Goal: Information Seeking & Learning: Learn about a topic

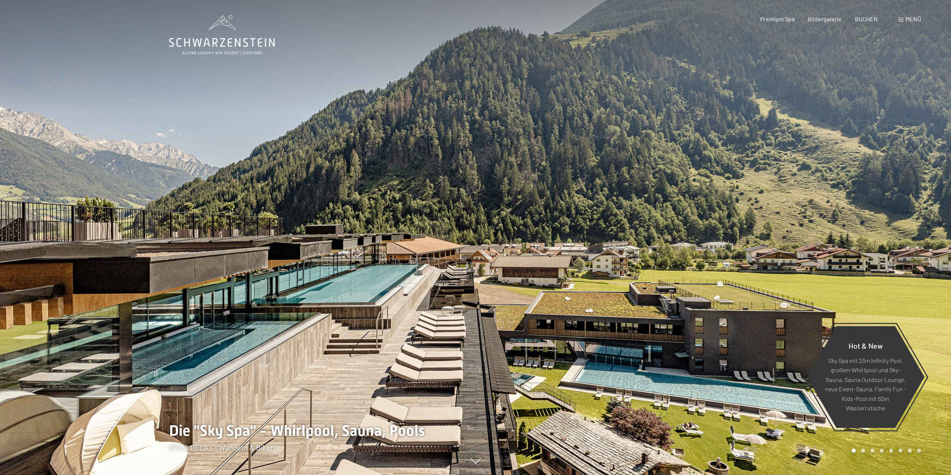
click at [897, 245] on div at bounding box center [714, 237] width 476 height 475
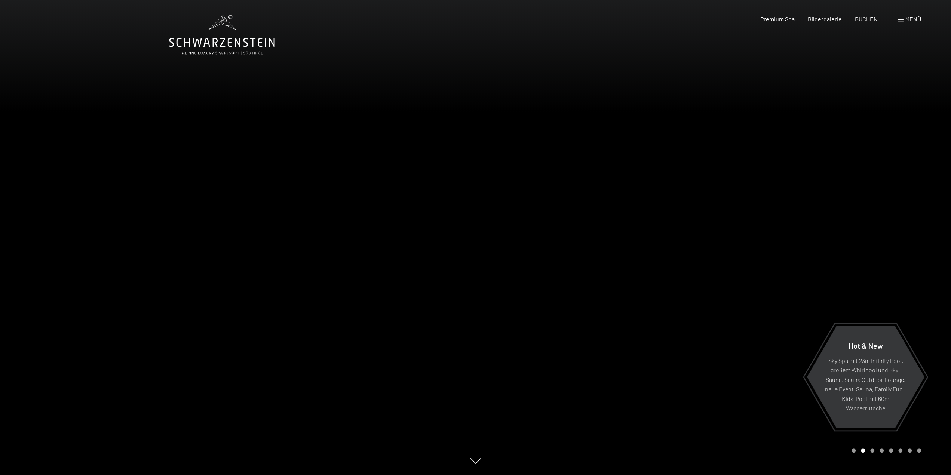
click at [896, 247] on div at bounding box center [714, 237] width 476 height 475
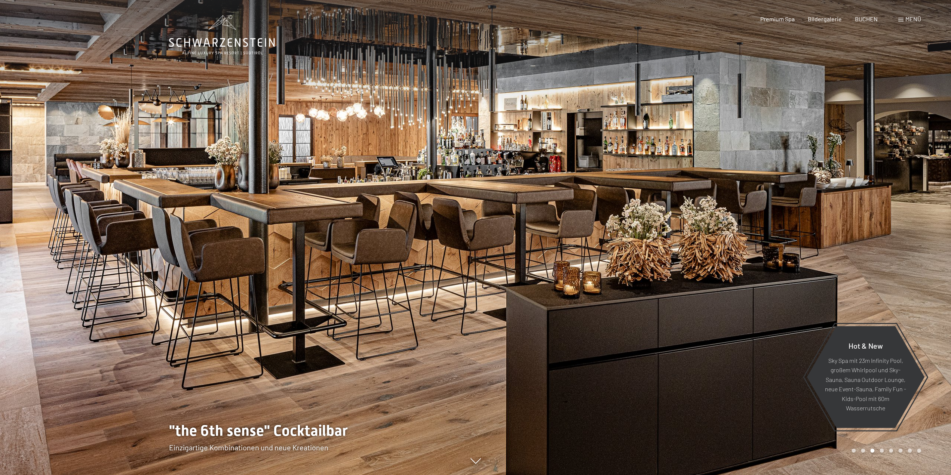
click at [865, 258] on div at bounding box center [714, 237] width 476 height 475
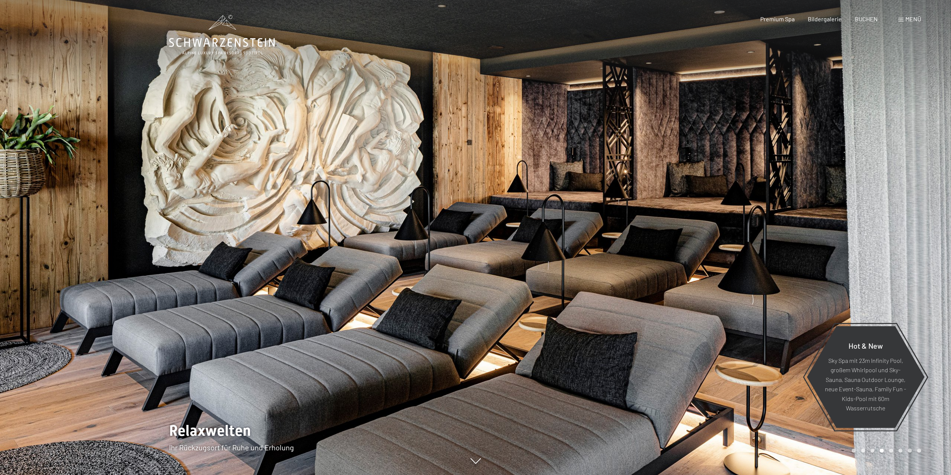
click at [865, 259] on div at bounding box center [714, 237] width 476 height 475
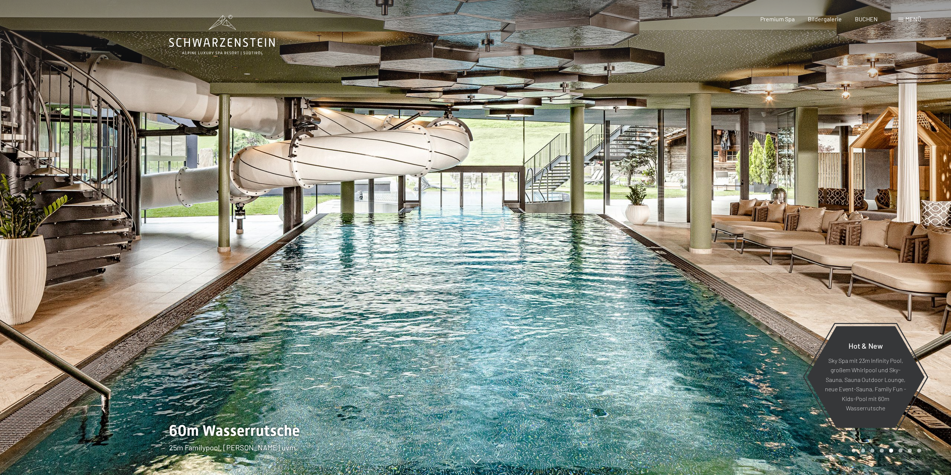
click at [865, 259] on div at bounding box center [714, 237] width 476 height 475
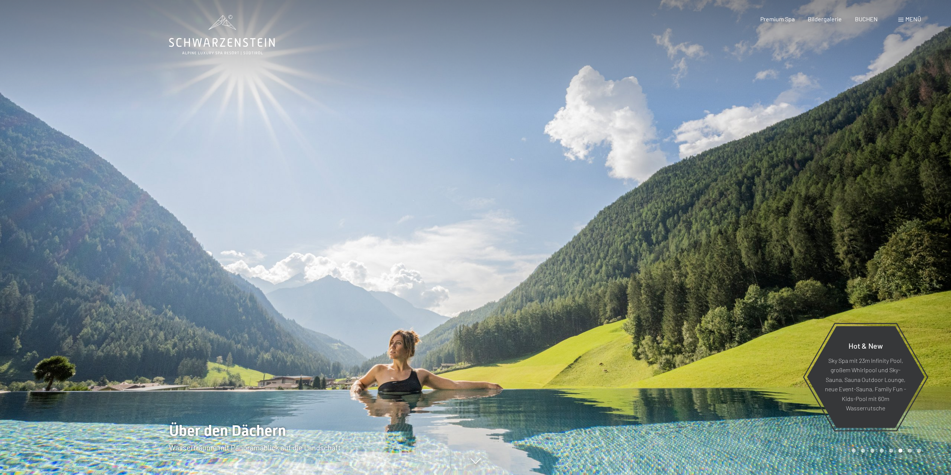
click at [865, 259] on div at bounding box center [714, 237] width 476 height 475
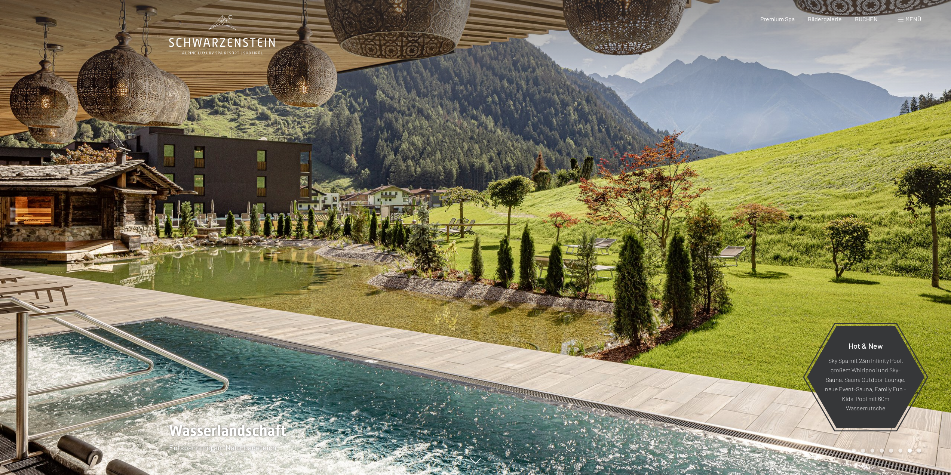
click at [865, 259] on div at bounding box center [714, 237] width 476 height 475
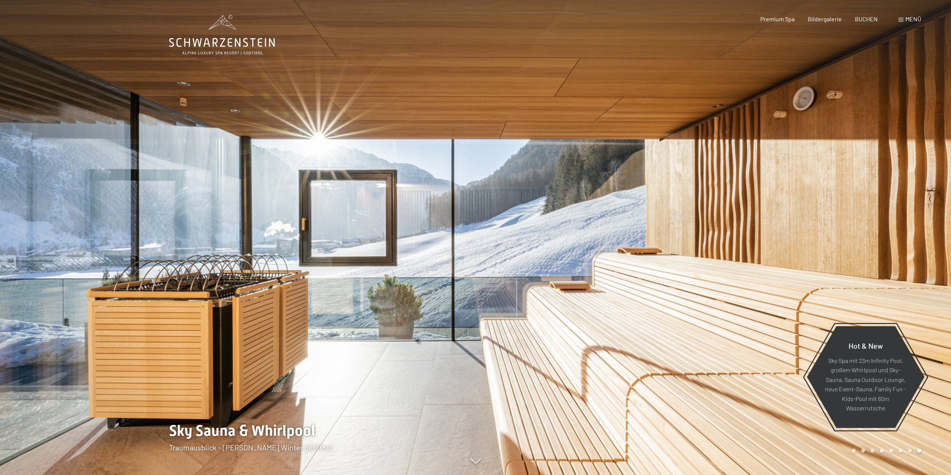
click at [864, 261] on div at bounding box center [714, 237] width 476 height 475
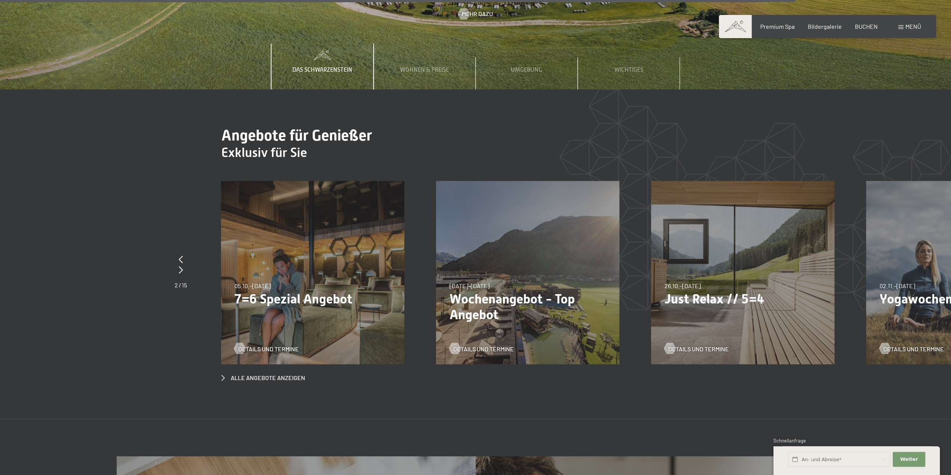
scroll to position [4083, 0]
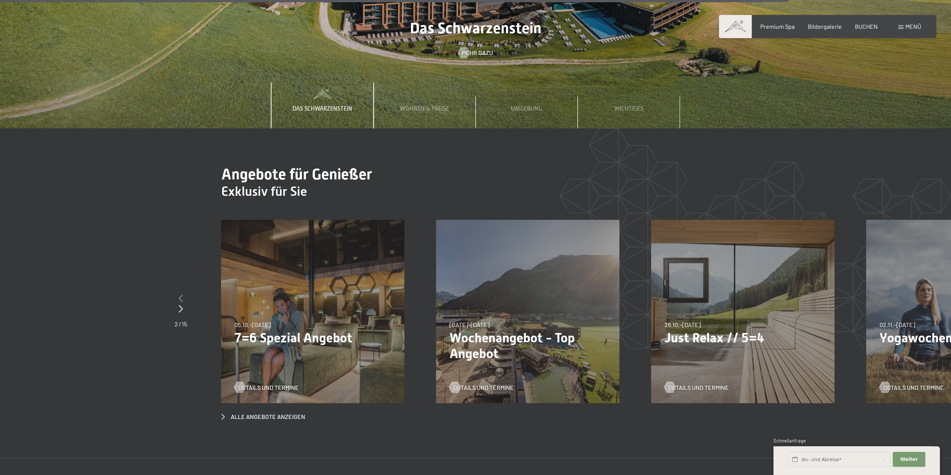
click at [182, 294] on icon at bounding box center [181, 297] width 4 height 7
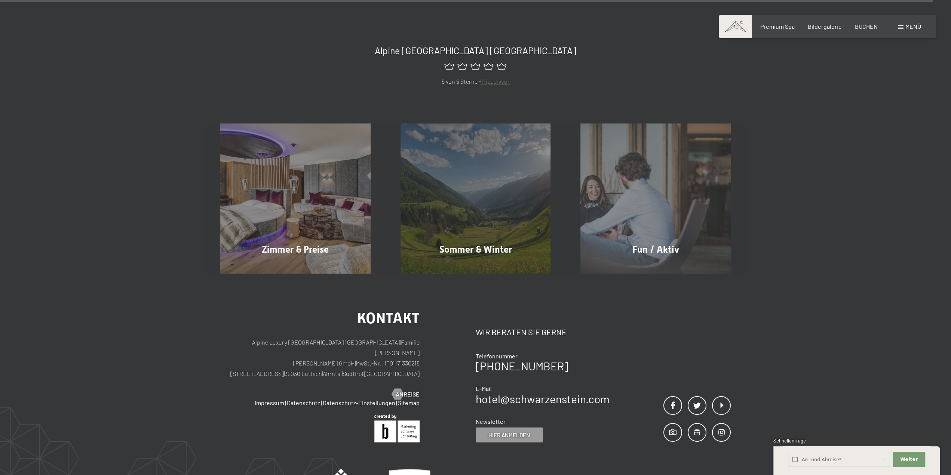
scroll to position [4960, 0]
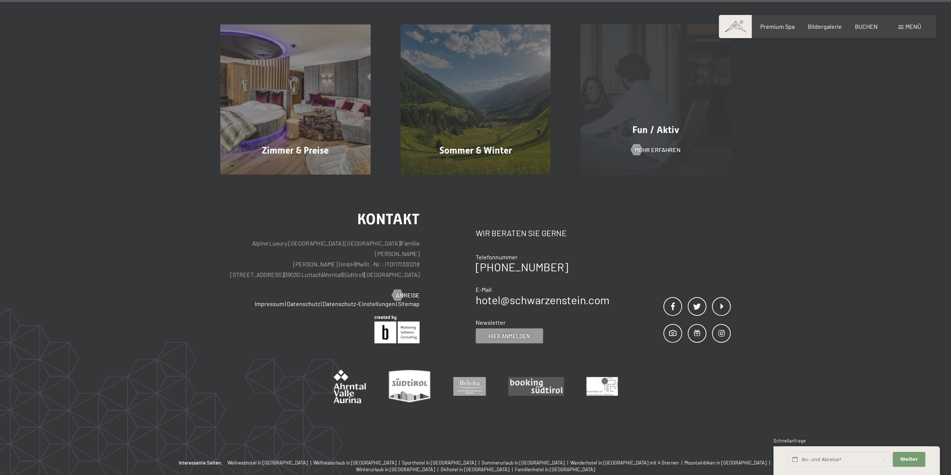
click at [663, 125] on span "Fun / Aktiv" at bounding box center [655, 130] width 47 height 11
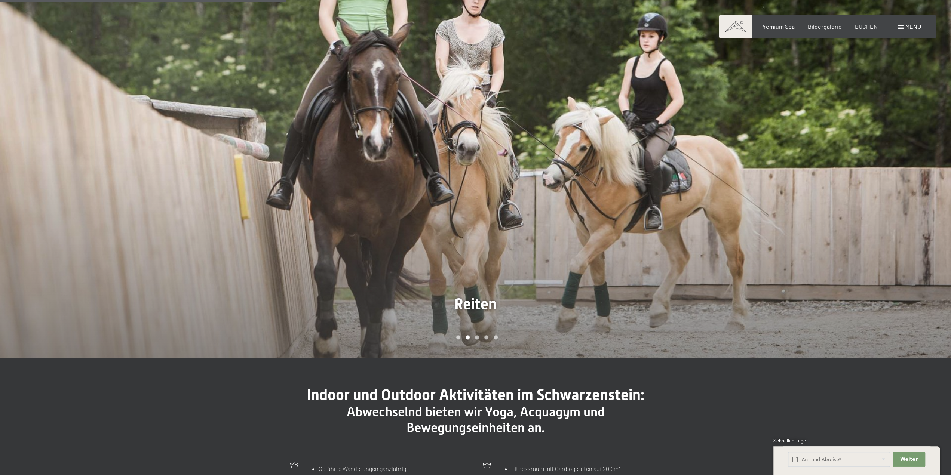
scroll to position [700, 0]
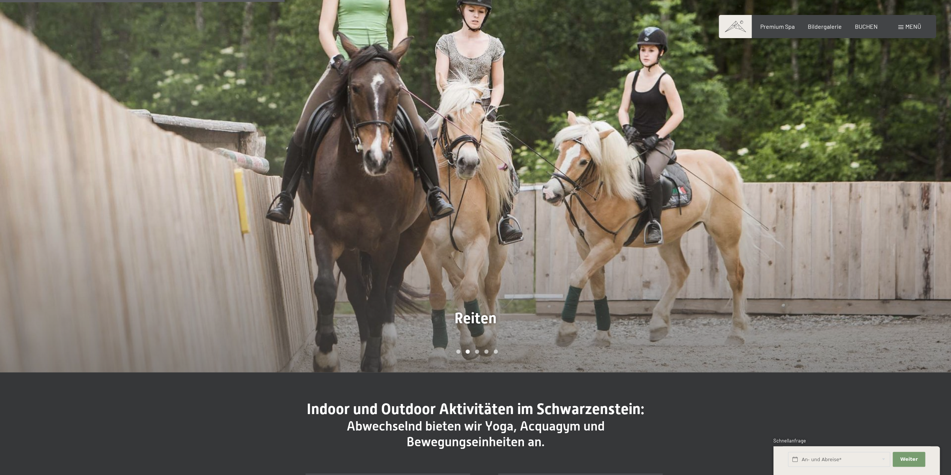
click at [864, 174] on div at bounding box center [714, 168] width 476 height 407
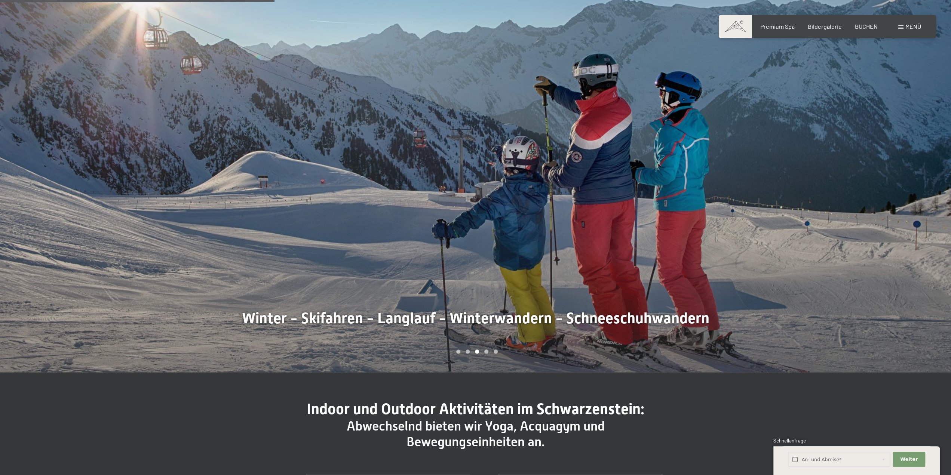
scroll to position [583, 0]
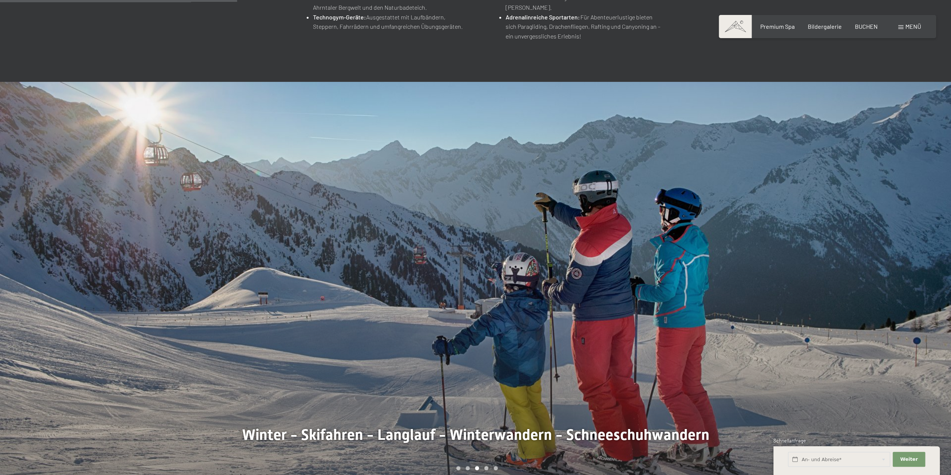
click at [855, 209] on div at bounding box center [714, 285] width 476 height 407
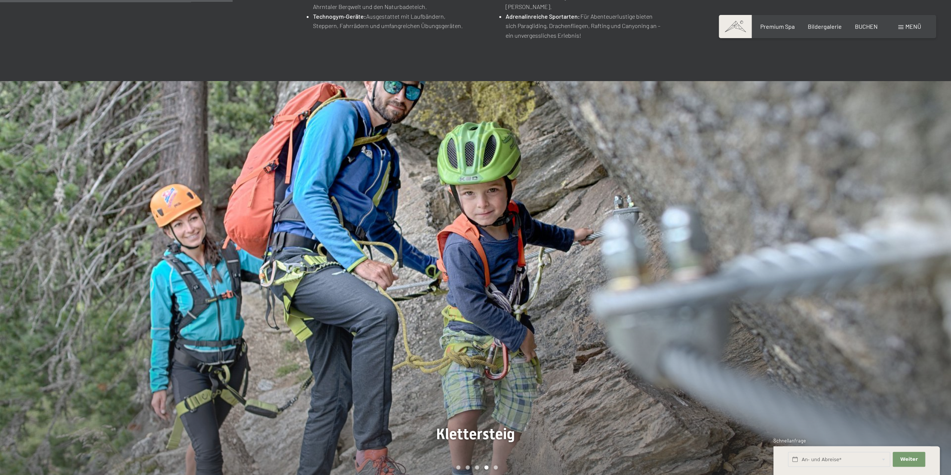
scroll to position [622, 0]
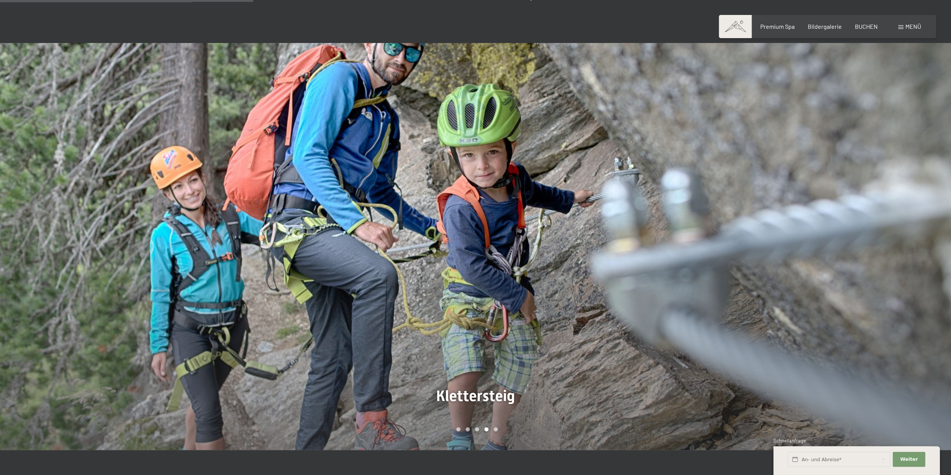
click at [854, 224] on div at bounding box center [714, 246] width 476 height 407
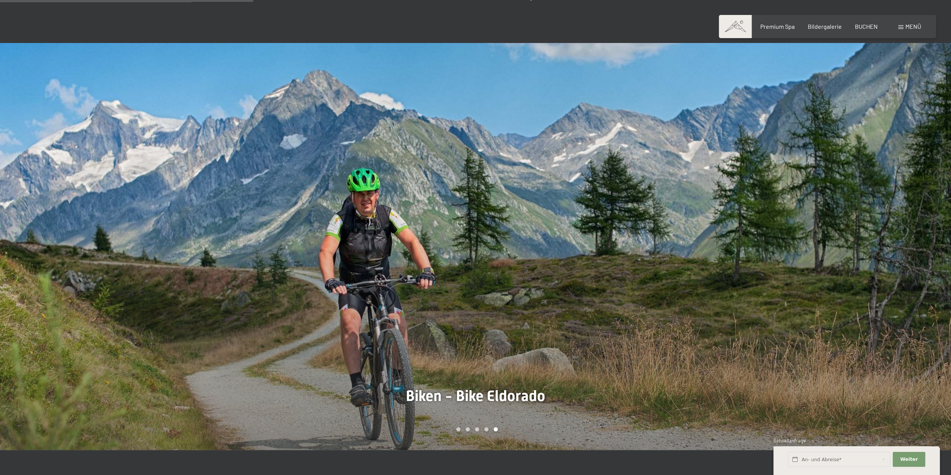
click at [847, 232] on div at bounding box center [714, 246] width 476 height 407
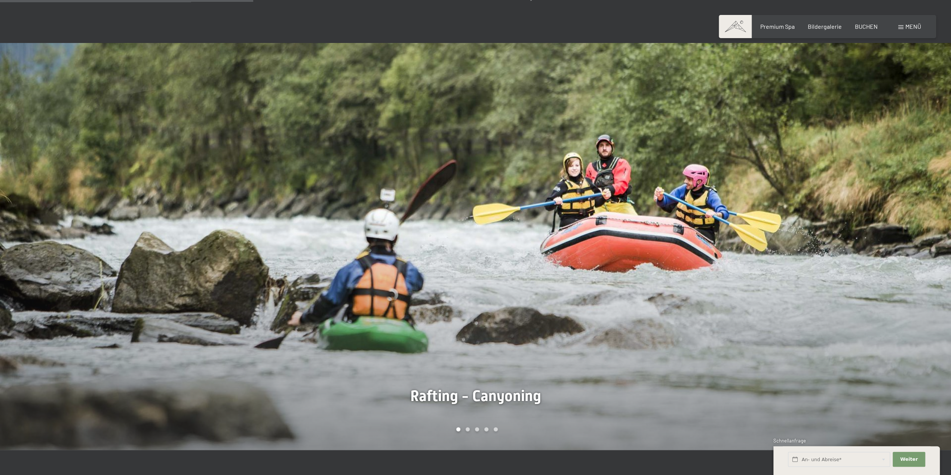
click at [847, 232] on div at bounding box center [714, 246] width 476 height 407
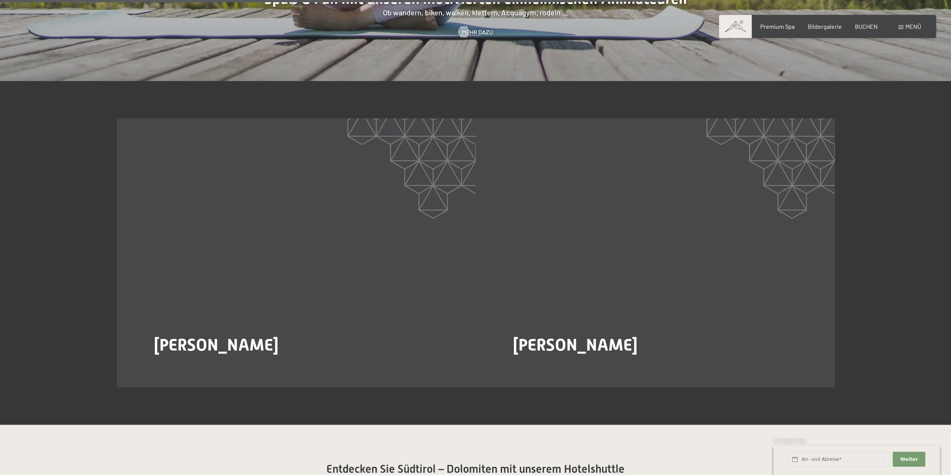
scroll to position [1633, 0]
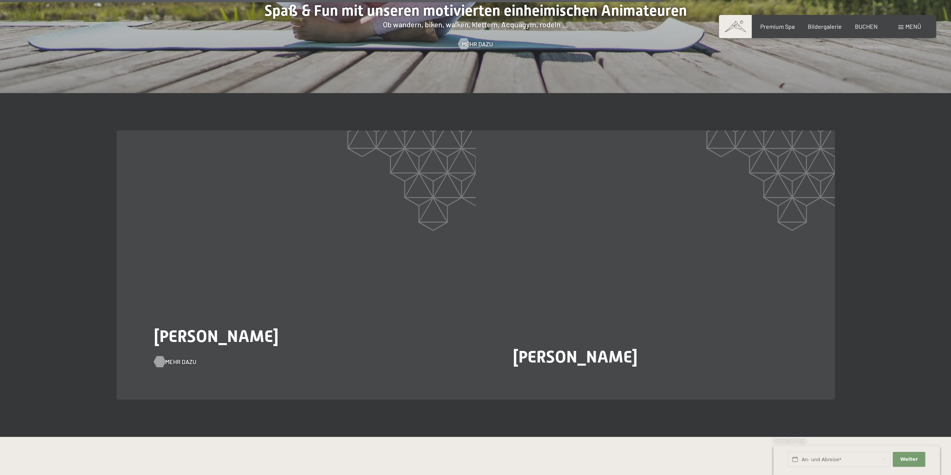
click at [162, 356] on div at bounding box center [159, 361] width 6 height 11
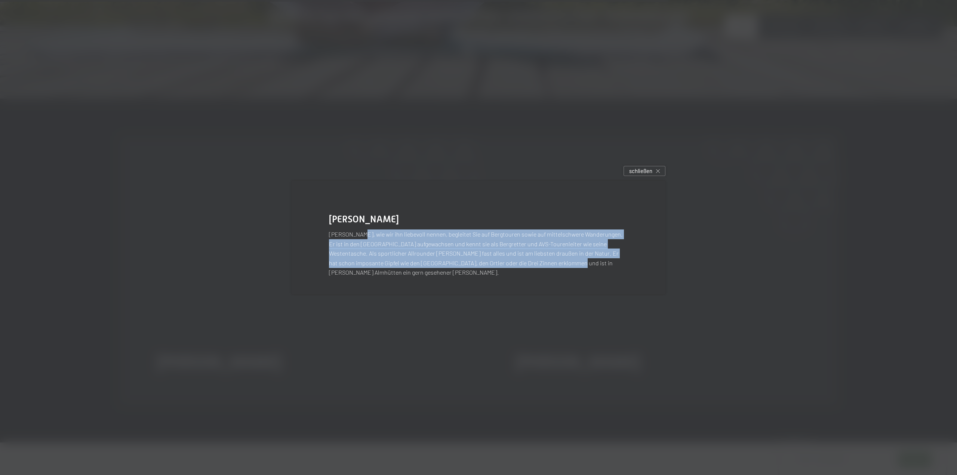
drag, startPoint x: 355, startPoint y: 240, endPoint x: 531, endPoint y: 267, distance: 177.8
click at [531, 267] on p "[PERSON_NAME], wie wir ihn liebevoll nennen, begleitet Sie auf Bergtouren sowie…" at bounding box center [478, 254] width 299 height 48
click at [657, 173] on icon at bounding box center [658, 171] width 4 height 4
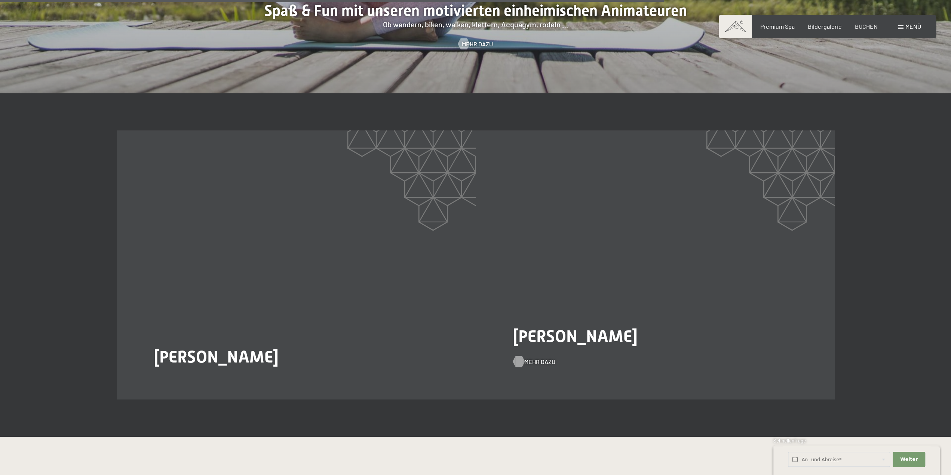
click at [530, 358] on span "Mehr dazu" at bounding box center [539, 362] width 31 height 8
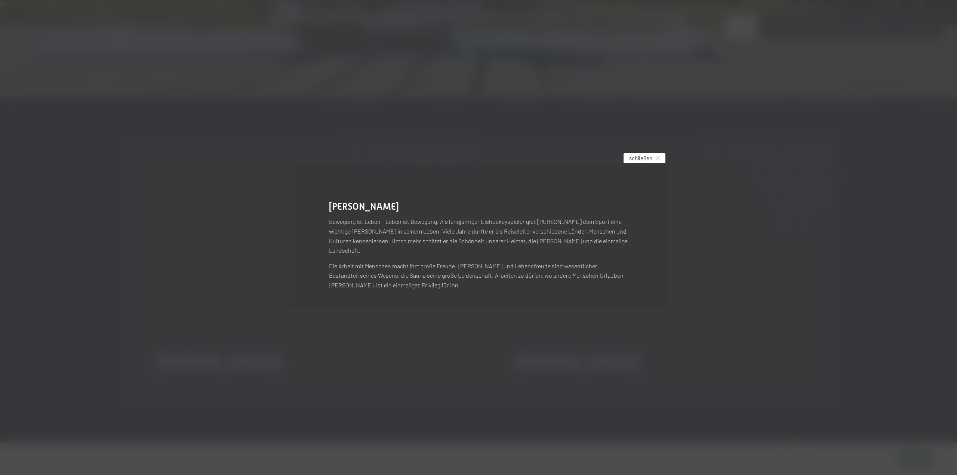
click at [644, 162] on span "schließen" at bounding box center [640, 158] width 23 height 8
